Goal: Task Accomplishment & Management: Use online tool/utility

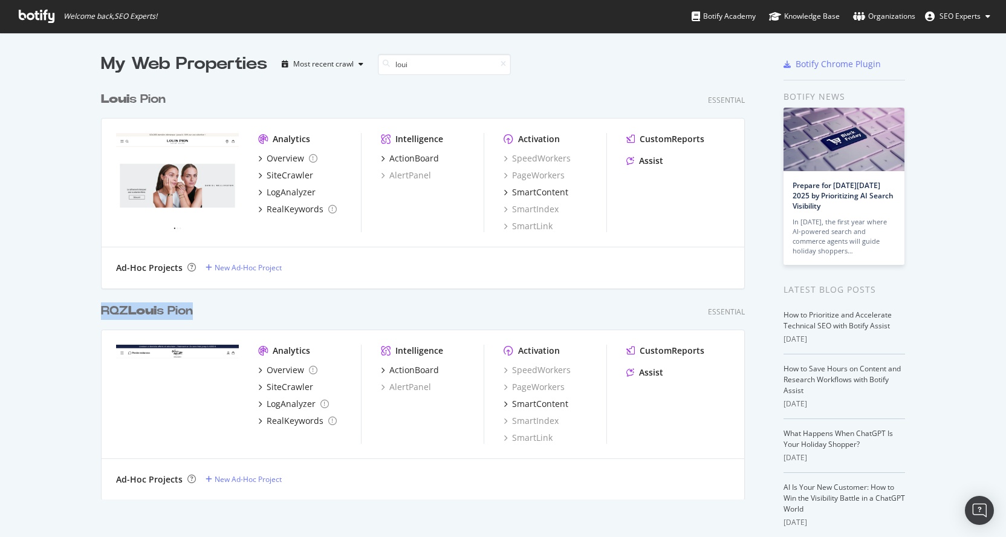
scroll to position [528, 988]
click at [394, 63] on input "loui" at bounding box center [444, 64] width 133 height 21
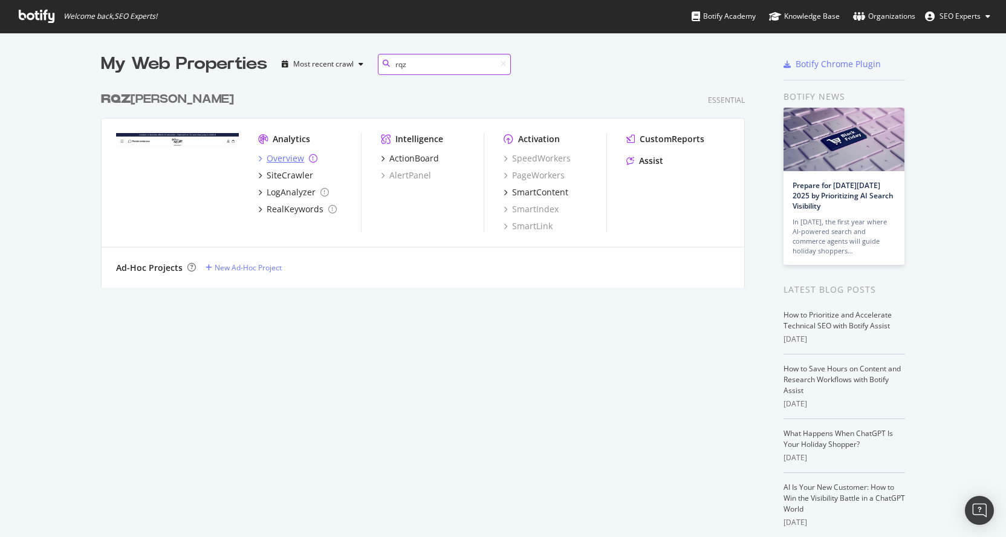
scroll to position [203, 645]
type input "rqz"
click at [164, 98] on div "RQZ [PERSON_NAME]" at bounding box center [167, 100] width 133 height 18
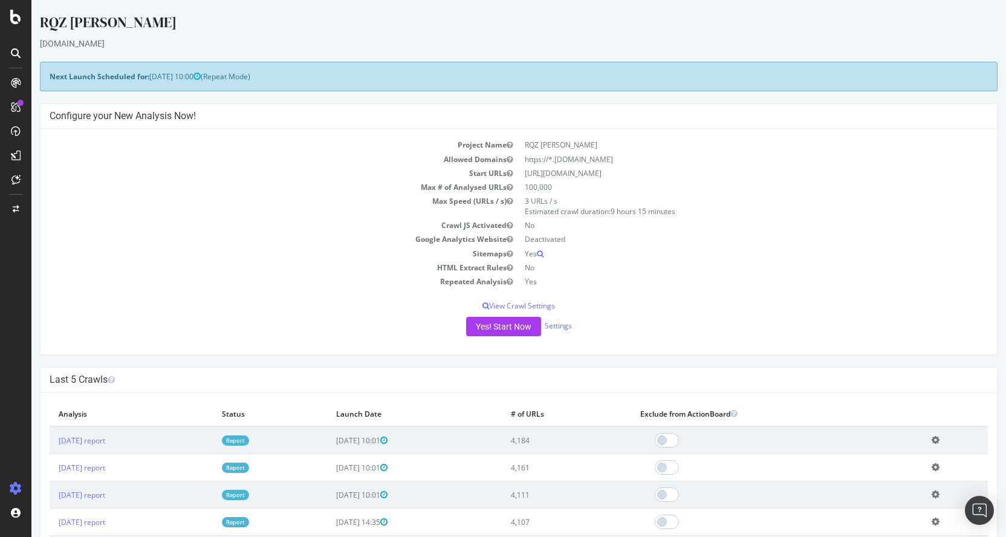
click at [357, 368] on div "Last 5 Crawls" at bounding box center [519, 380] width 957 height 25
click at [483, 327] on button "Yes! Start Now" at bounding box center [503, 326] width 75 height 19
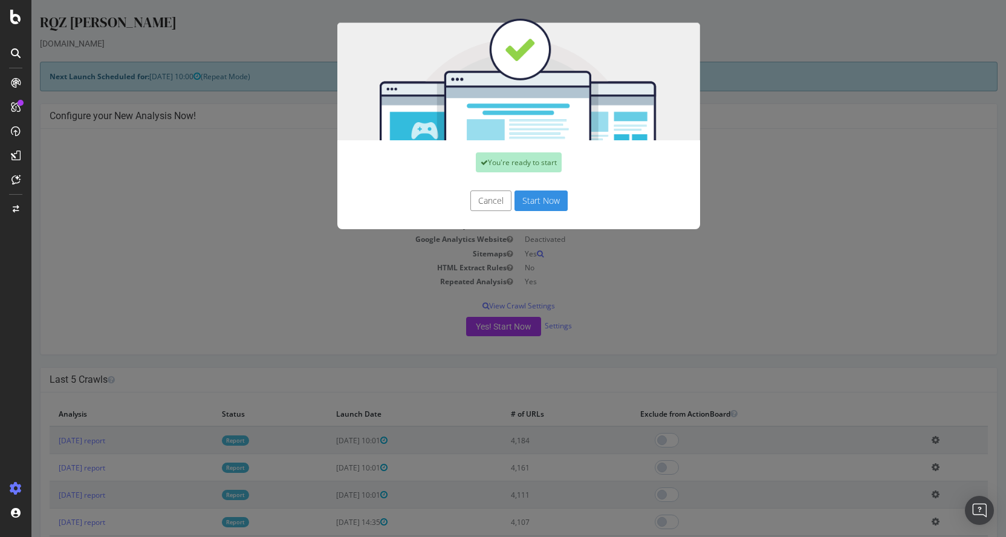
click at [523, 203] on button "Start Now" at bounding box center [541, 200] width 53 height 21
